Goal: Transaction & Acquisition: Purchase product/service

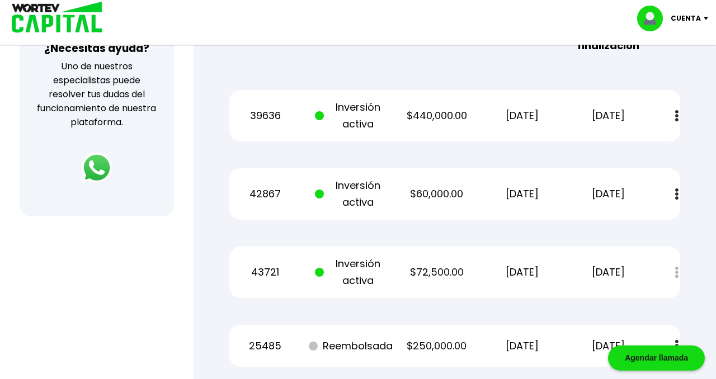
click at [447, 167] on div "Regresar Mis inversiones Como inversionista activo de WORTEV CAPITAL, apoyas el…" at bounding box center [455, 46] width 523 height 849
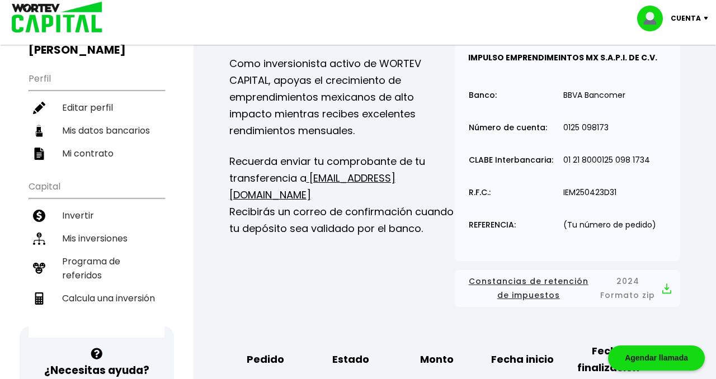
scroll to position [90, 0]
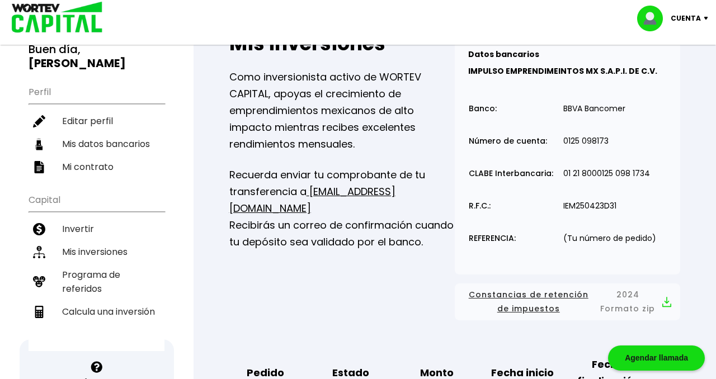
click at [83, 218] on li "Invertir" at bounding box center [97, 229] width 136 height 23
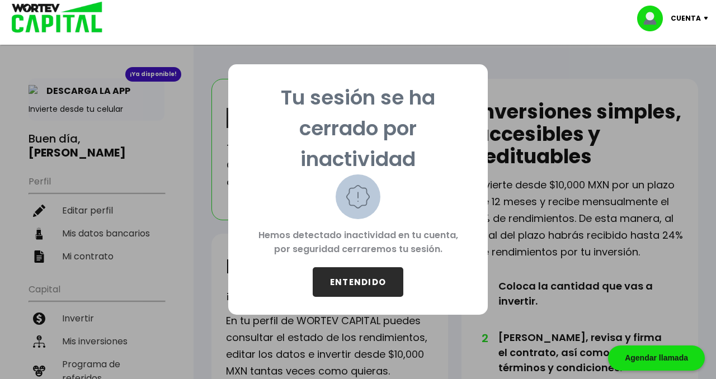
click at [350, 232] on button "ENTENDIDO" at bounding box center [358, 282] width 91 height 30
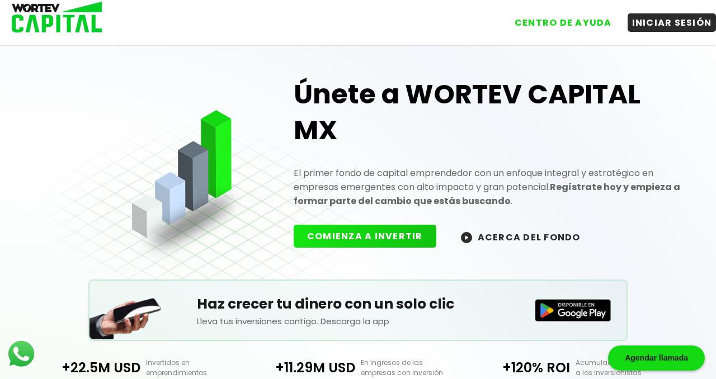
click at [447, 19] on button "INICIAR SESIÓN" at bounding box center [672, 22] width 89 height 18
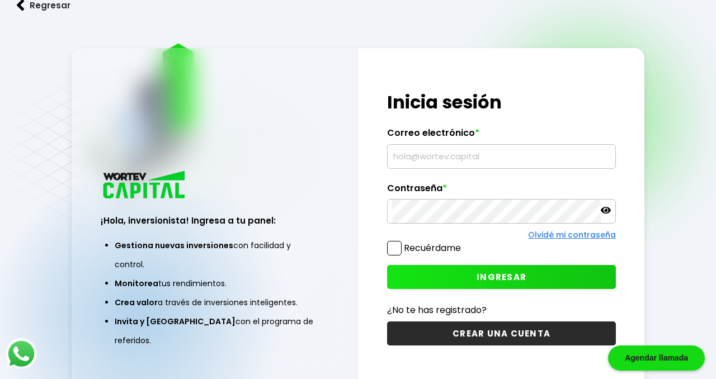
type input "[PERSON_NAME][EMAIL_ADDRESS][PERSON_NAME][DOMAIN_NAME]"
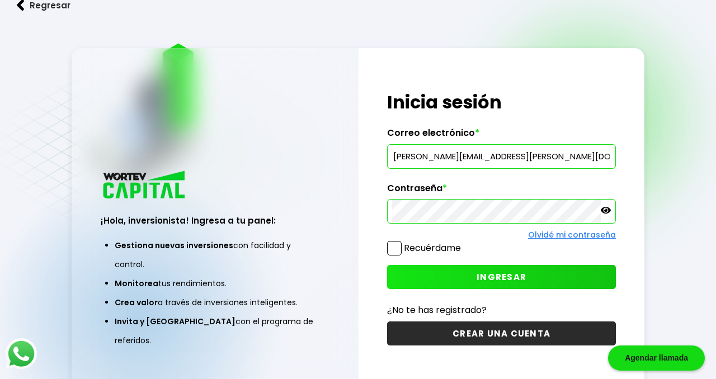
click at [447, 232] on button "INGRESAR" at bounding box center [501, 277] width 229 height 24
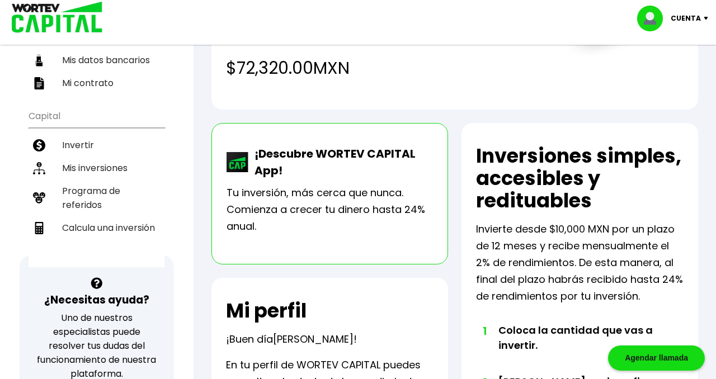
scroll to position [157, 0]
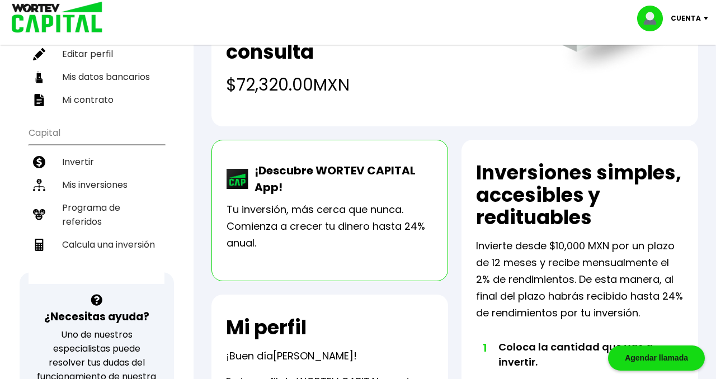
click at [73, 151] on li "Invertir" at bounding box center [97, 162] width 136 height 23
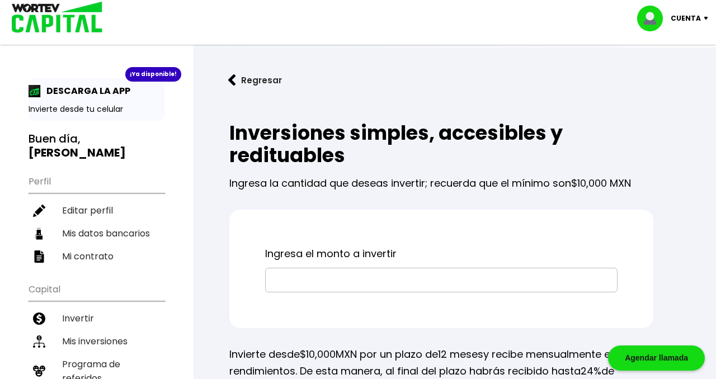
click at [308, 232] on input "text" at bounding box center [441, 281] width 342 height 24
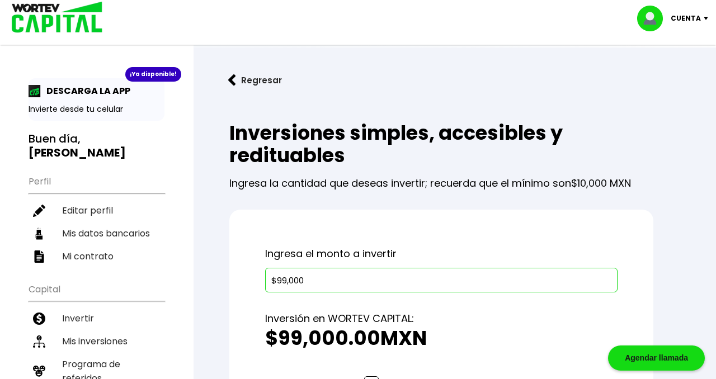
type input "$99,000"
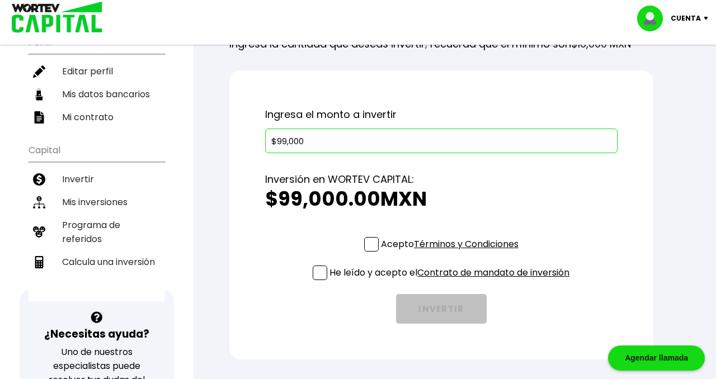
scroll to position [179, 0]
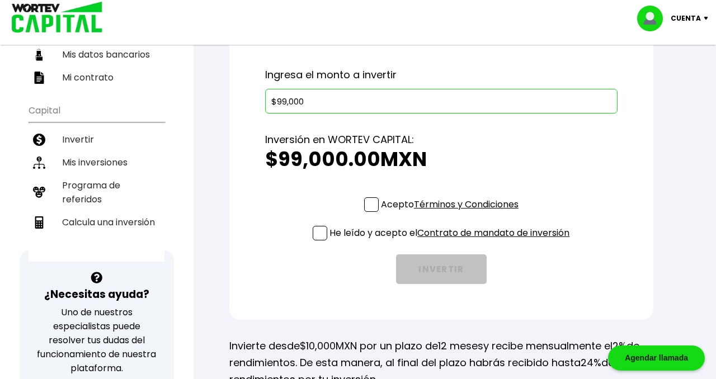
click at [369, 203] on span at bounding box center [371, 205] width 15 height 15
click at [447, 213] on input "Acepto Términos y Condiciones" at bounding box center [452, 213] width 0 height 0
click at [314, 232] on span at bounding box center [320, 233] width 15 height 15
click at [447, 232] on input "He leído y acepto el Contrato de mandato de inversión" at bounding box center [452, 242] width 0 height 0
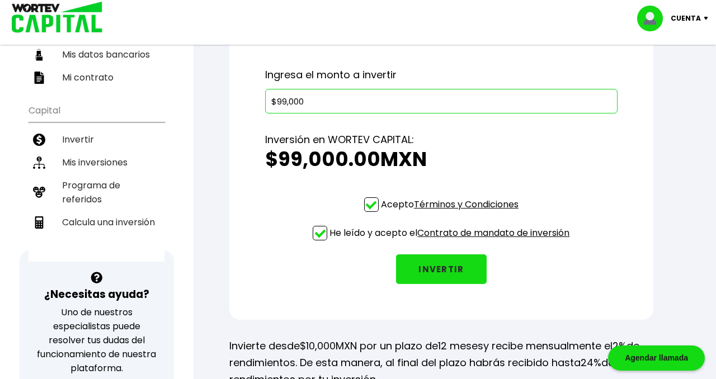
click at [440, 232] on button "INVERTIR" at bounding box center [441, 270] width 91 height 30
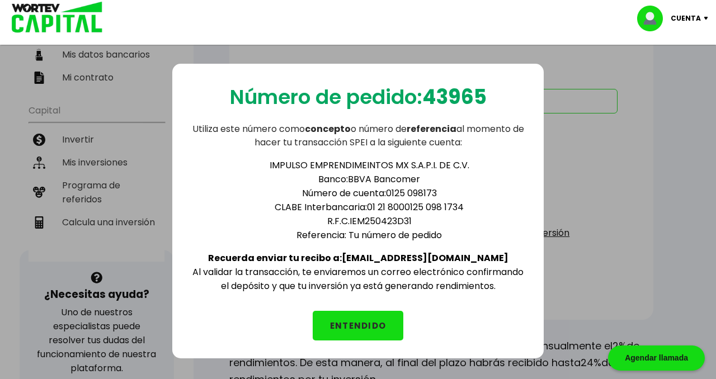
click at [359, 232] on button "ENTENDIDO" at bounding box center [358, 326] width 91 height 30
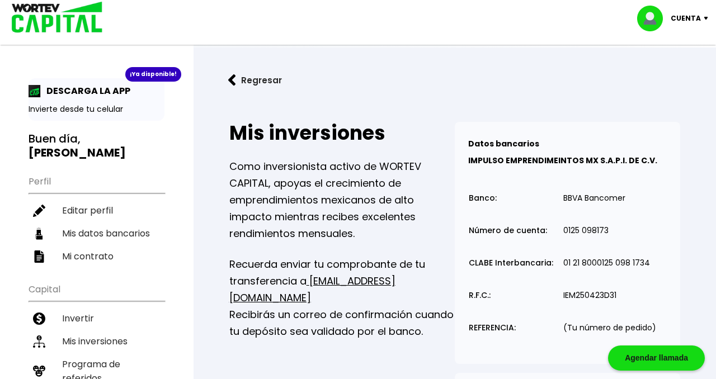
click at [90, 232] on li "Mis inversiones" at bounding box center [97, 341] width 136 height 23
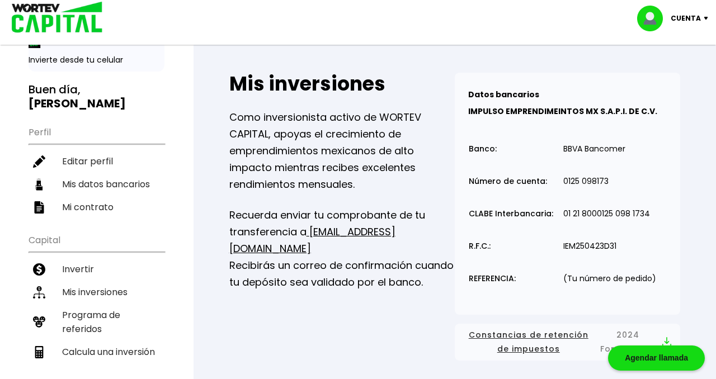
scroll to position [45, 0]
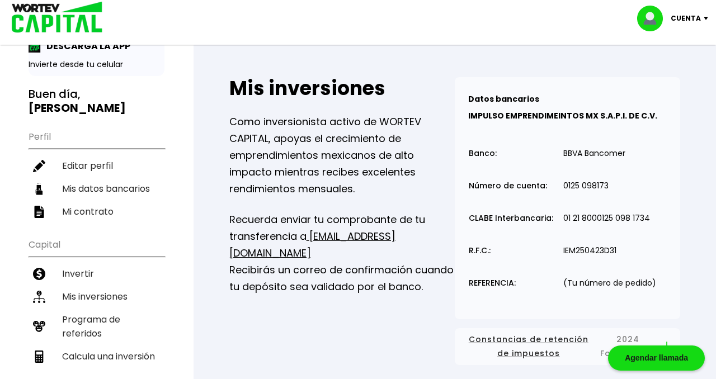
click at [447, 13] on p "Cuenta" at bounding box center [686, 18] width 30 height 17
click at [447, 76] on li "Cerrar sesión" at bounding box center [675, 74] width 90 height 23
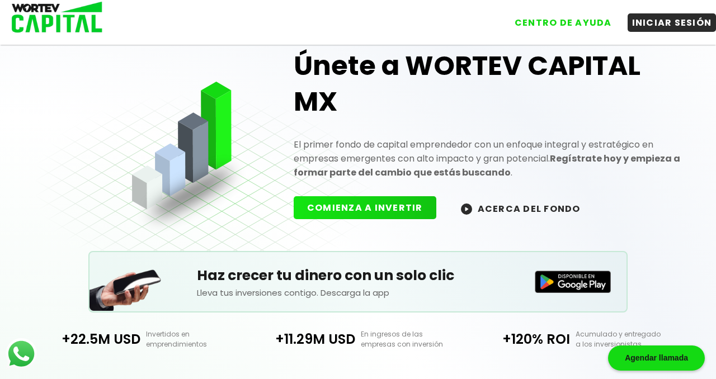
scroll to position [45, 0]
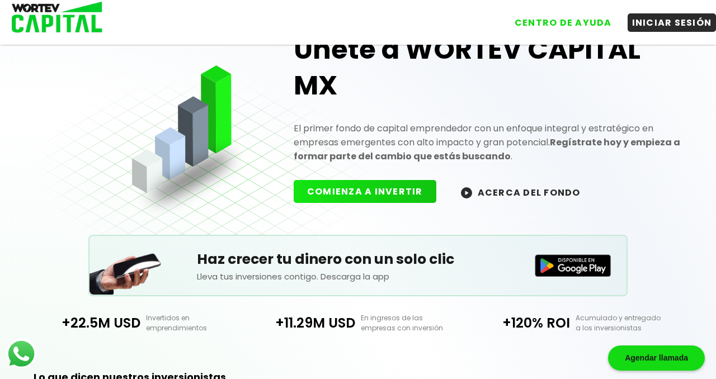
click at [447, 22] on button "INICIAR SESIÓN" at bounding box center [672, 22] width 89 height 18
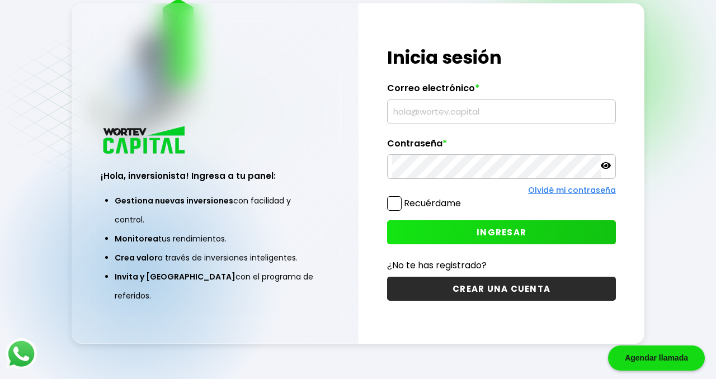
type input "[PERSON_NAME][EMAIL_ADDRESS][PERSON_NAME][DOMAIN_NAME]"
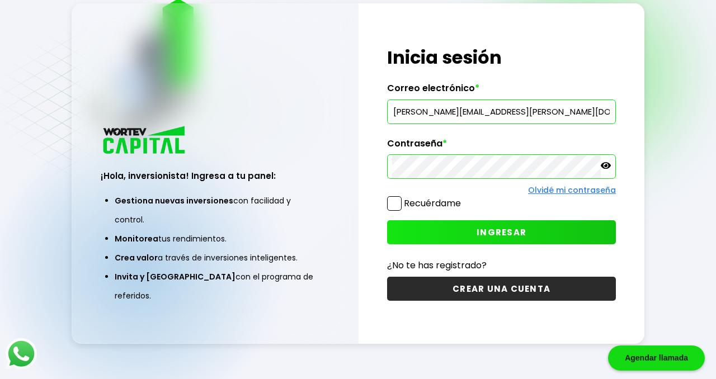
click at [447, 231] on span "INGRESAR" at bounding box center [502, 233] width 50 height 12
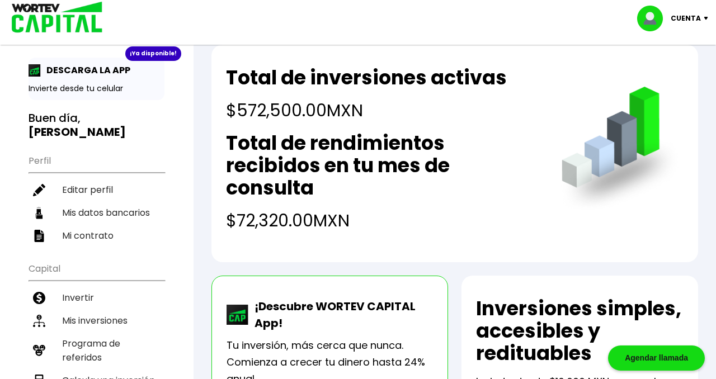
scroll to position [22, 0]
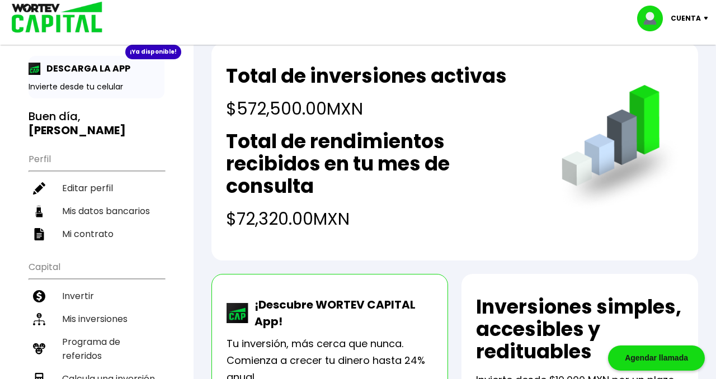
click at [86, 232] on li "Mis inversiones" at bounding box center [97, 319] width 136 height 23
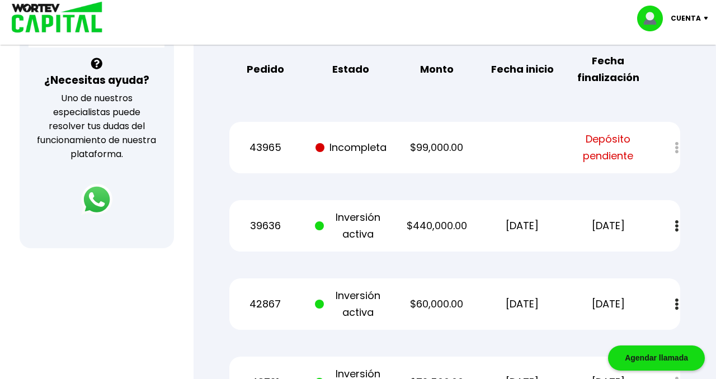
scroll to position [392, 0]
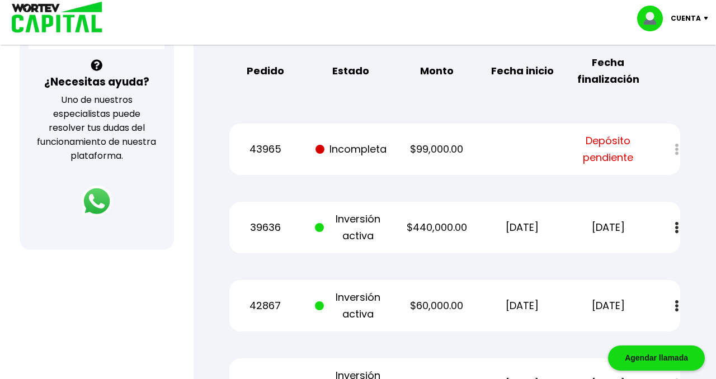
click at [347, 149] on p "Incompleta" at bounding box center [351, 149] width 72 height 17
click at [372, 159] on div "43965 Incompleta $99,000.00 Depósito pendiente" at bounding box center [454, 149] width 451 height 51
click at [447, 146] on span "Depósito pendiente" at bounding box center [608, 150] width 72 height 34
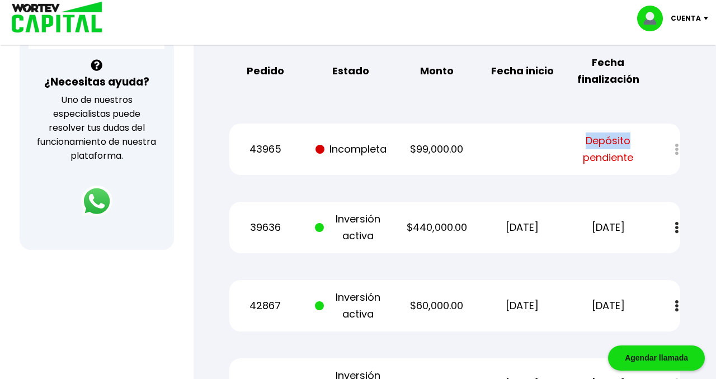
click at [447, 146] on span "Depósito pendiente" at bounding box center [608, 150] width 72 height 34
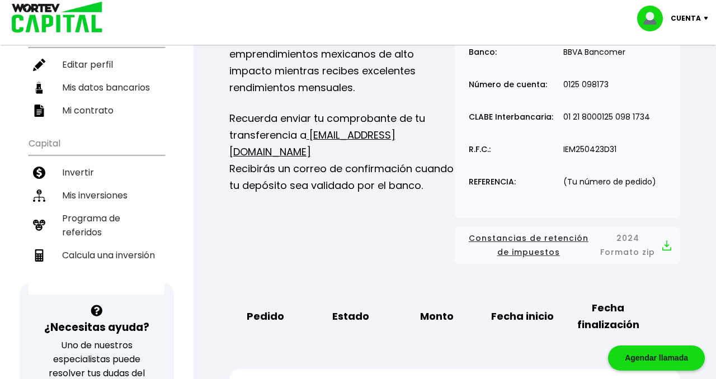
scroll to position [145, 0]
click at [72, 162] on li "Invertir" at bounding box center [97, 173] width 136 height 23
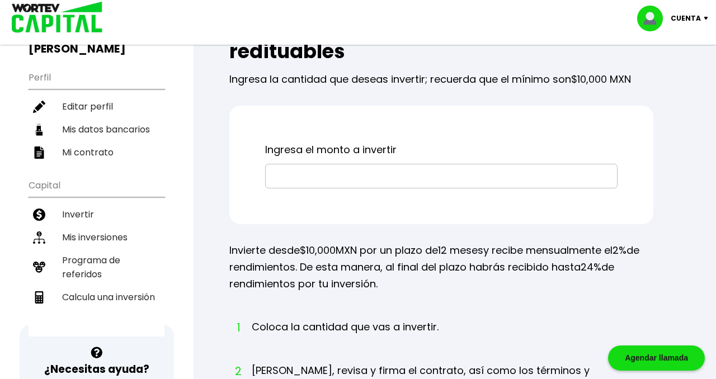
scroll to position [84, 0]
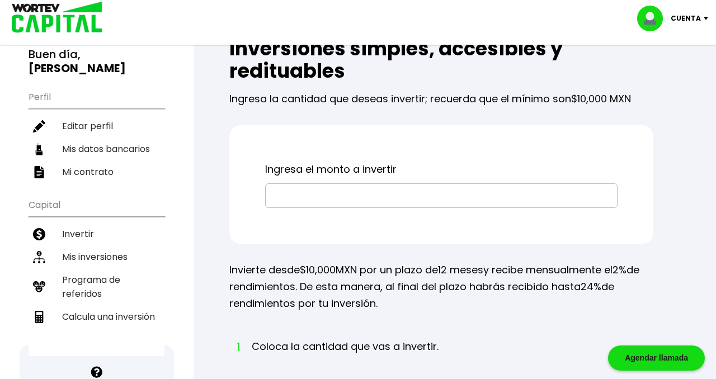
click at [83, 232] on li "Mis inversiones" at bounding box center [97, 257] width 136 height 23
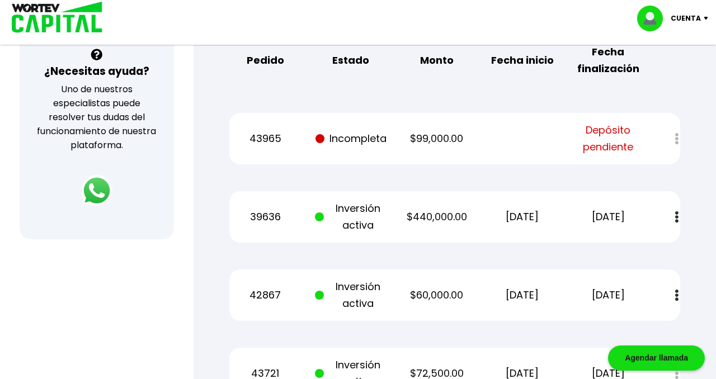
scroll to position [403, 0]
